Goal: Check status

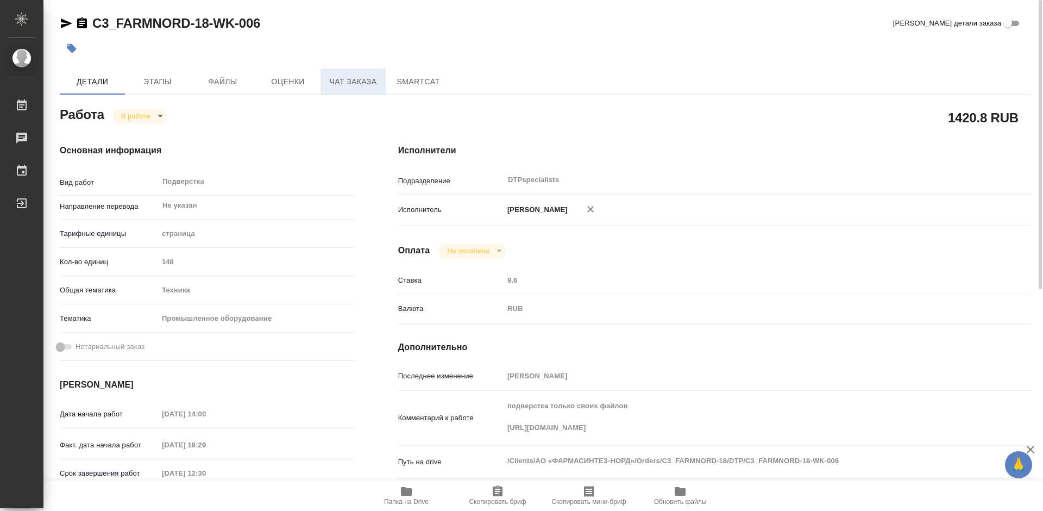
click at [354, 80] on span "Чат заказа" at bounding box center [353, 82] width 52 height 14
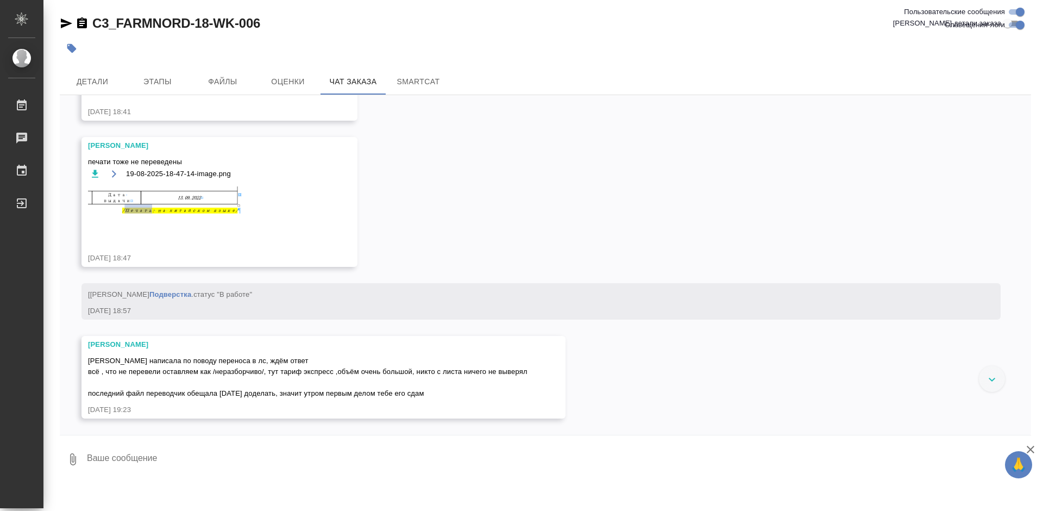
scroll to position [13279, 0]
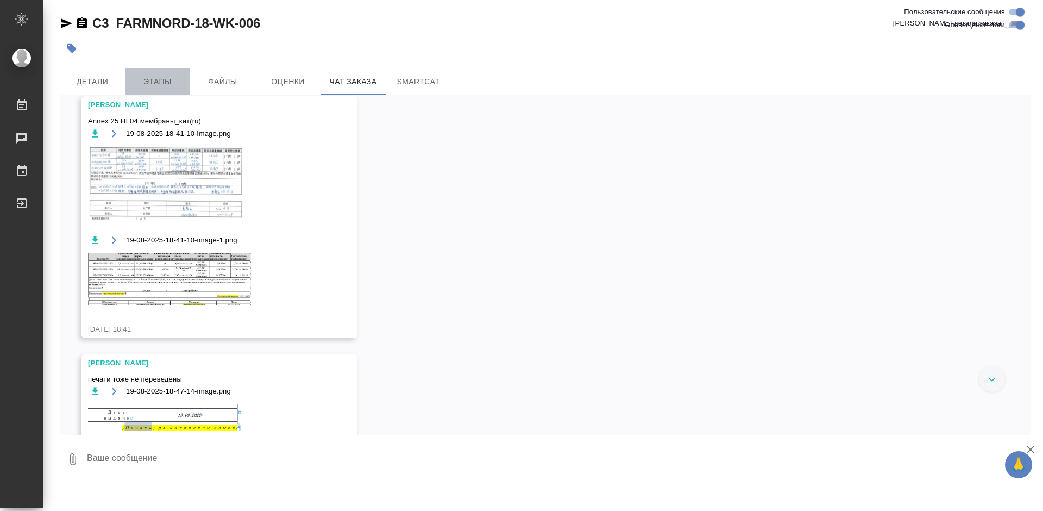
click at [165, 78] on span "Этапы" at bounding box center [157, 82] width 52 height 14
